Goal: Check status: Check status

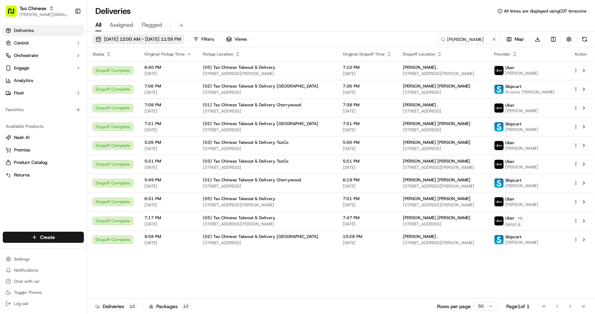
click at [113, 39] on span "[DATE] 12:00 AM - [DATE] 11:59 PM" at bounding box center [142, 39] width 77 height 6
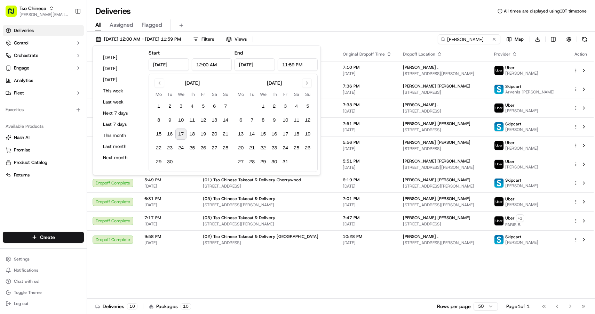
click at [183, 135] on button "17" at bounding box center [180, 134] width 11 height 11
type input "[DATE]"
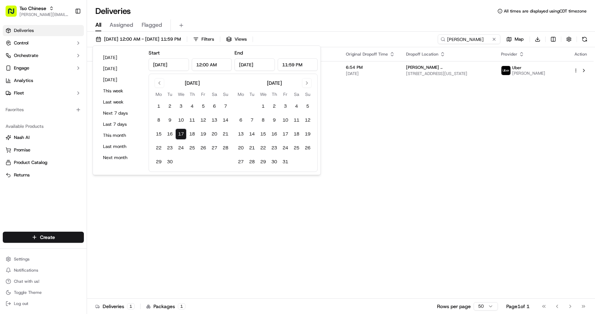
click at [354, 30] on div "All Assigned Flagged" at bounding box center [341, 25] width 508 height 12
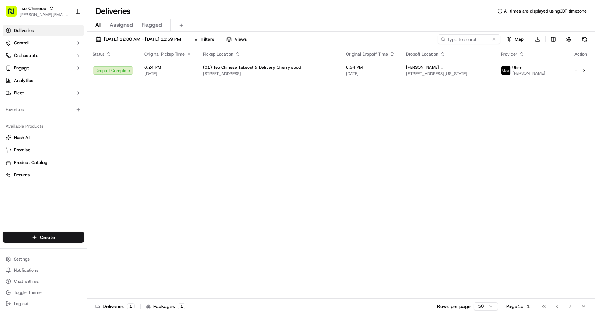
click at [122, 23] on span "Assigned" at bounding box center [122, 25] width 24 height 8
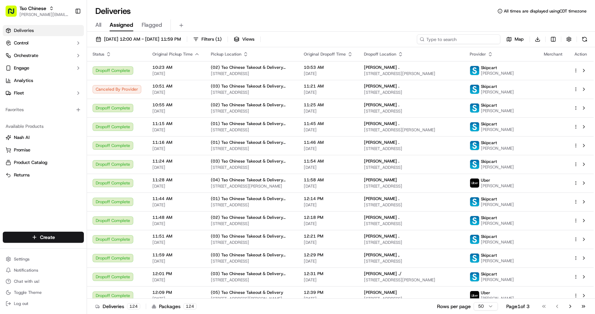
click at [487, 39] on input at bounding box center [458, 39] width 83 height 10
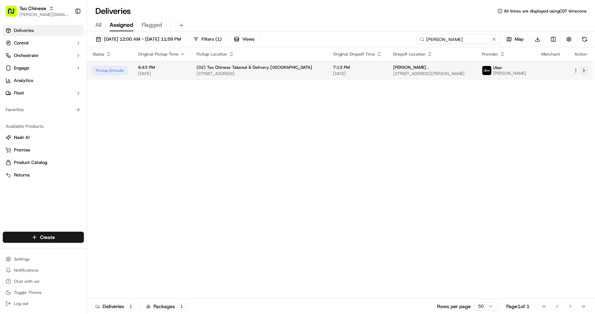
type input "[PERSON_NAME]"
click at [585, 71] on button at bounding box center [583, 70] width 8 height 8
